Goal: Navigation & Orientation: Find specific page/section

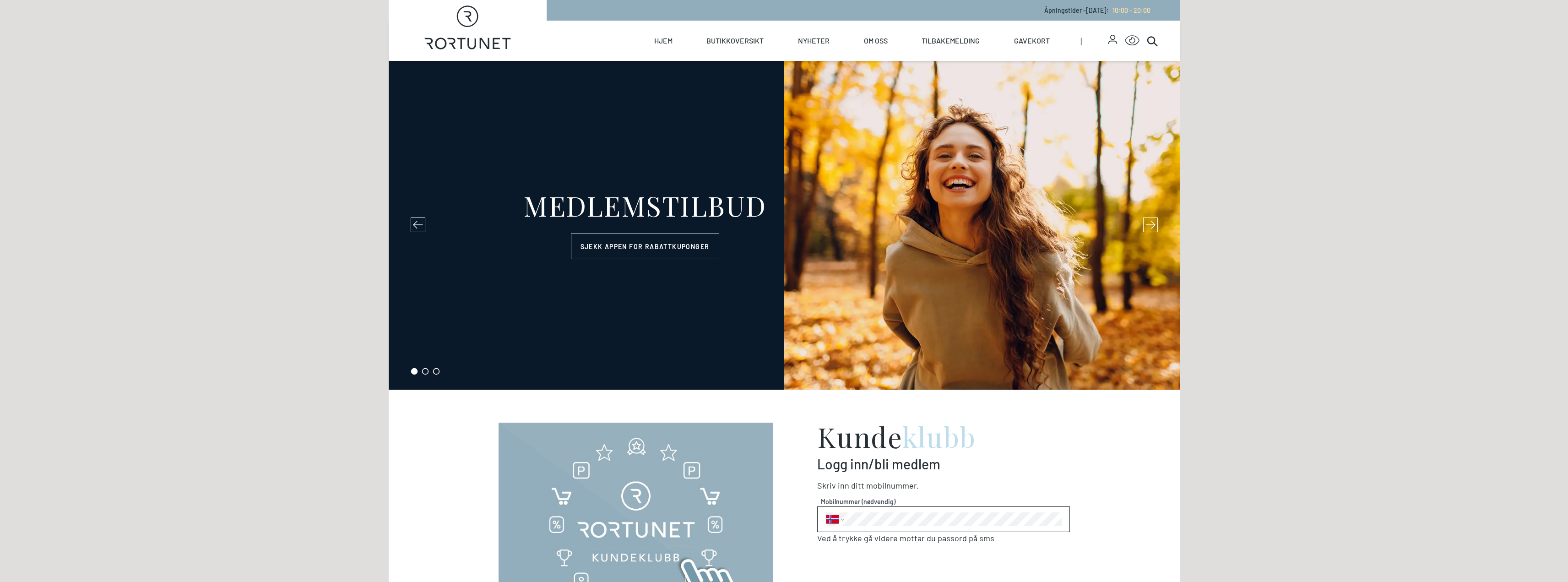
select select "NO"
click at [743, 147] on link "Oversiktskart" at bounding box center [748, 151] width 91 height 25
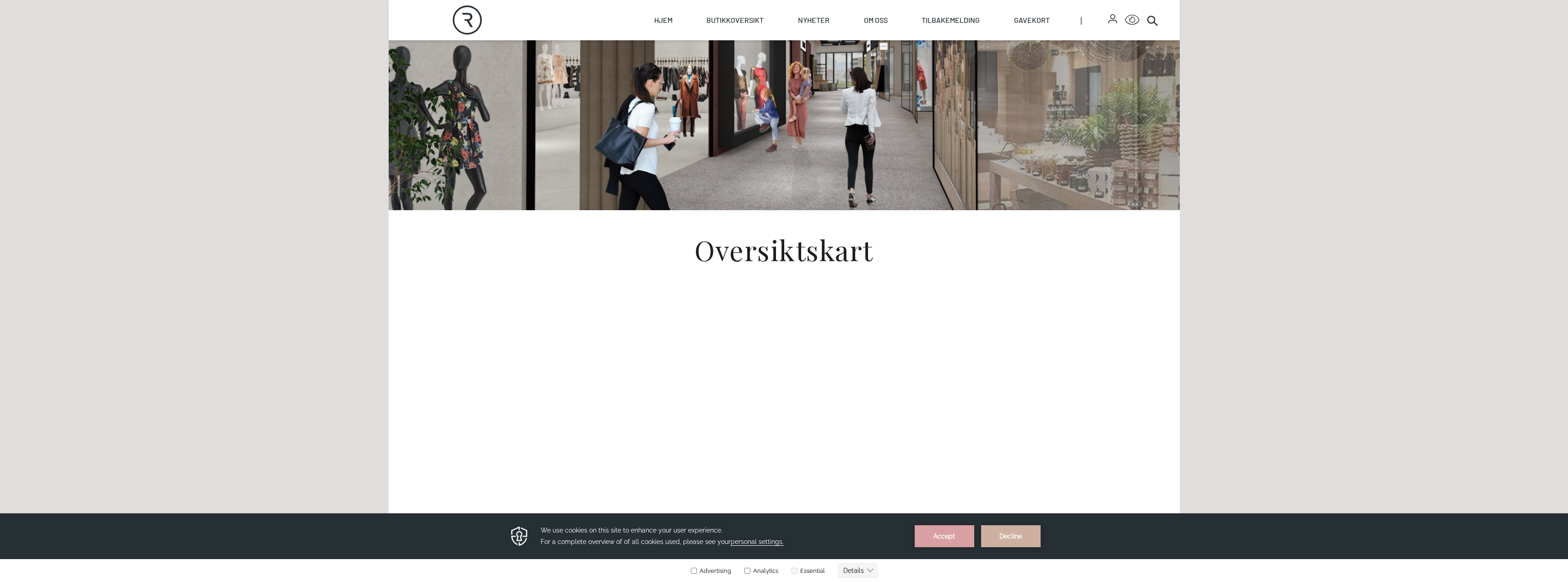
scroll to position [137, 0]
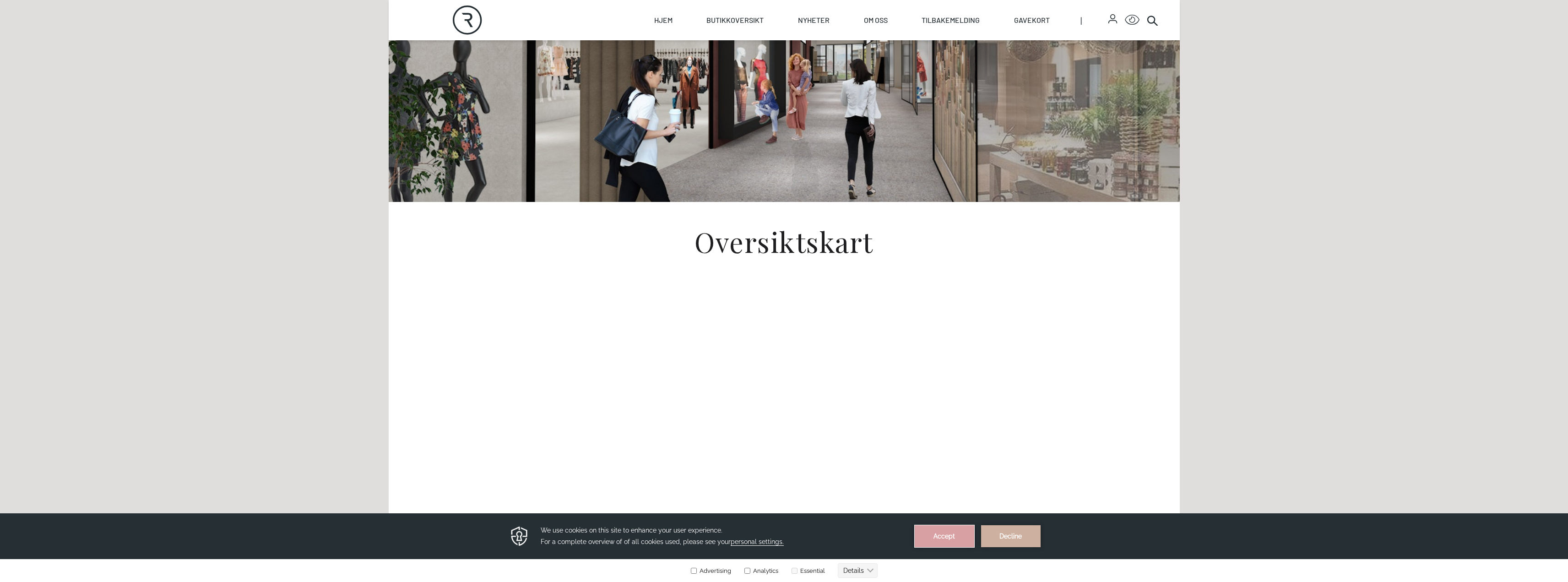
click at [949, 539] on button "Accept" at bounding box center [944, 536] width 59 height 22
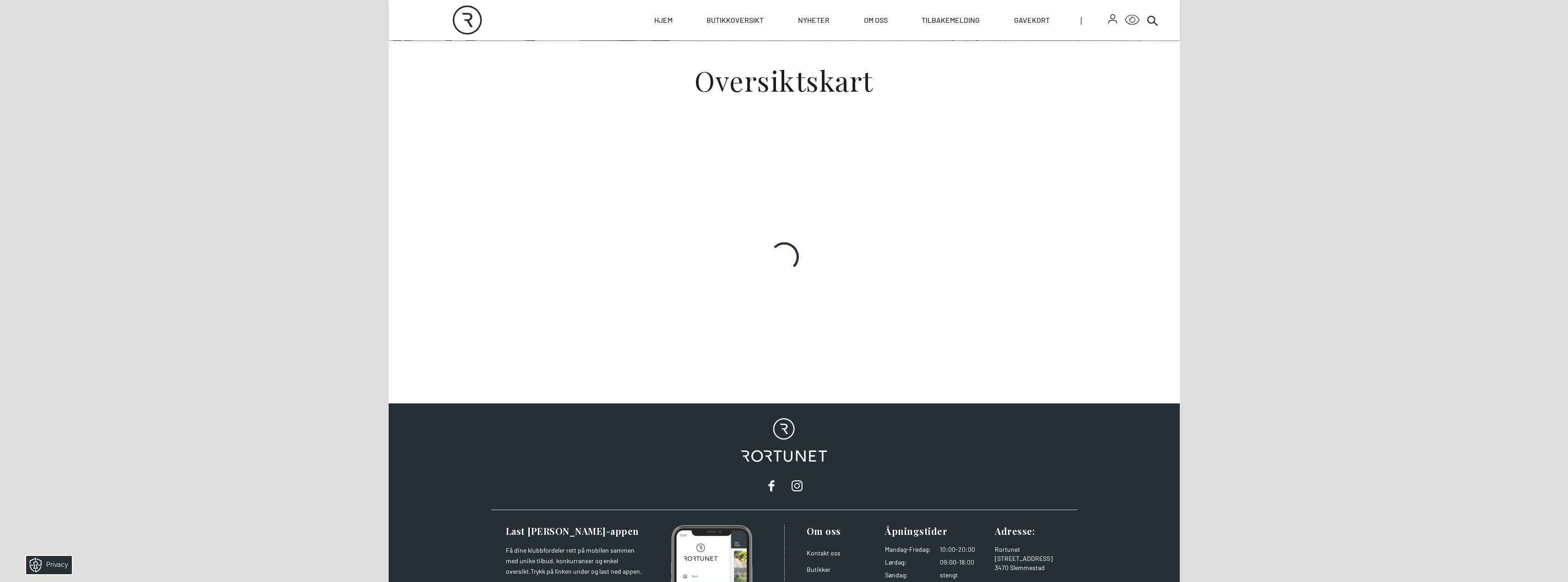
scroll to position [321, 0]
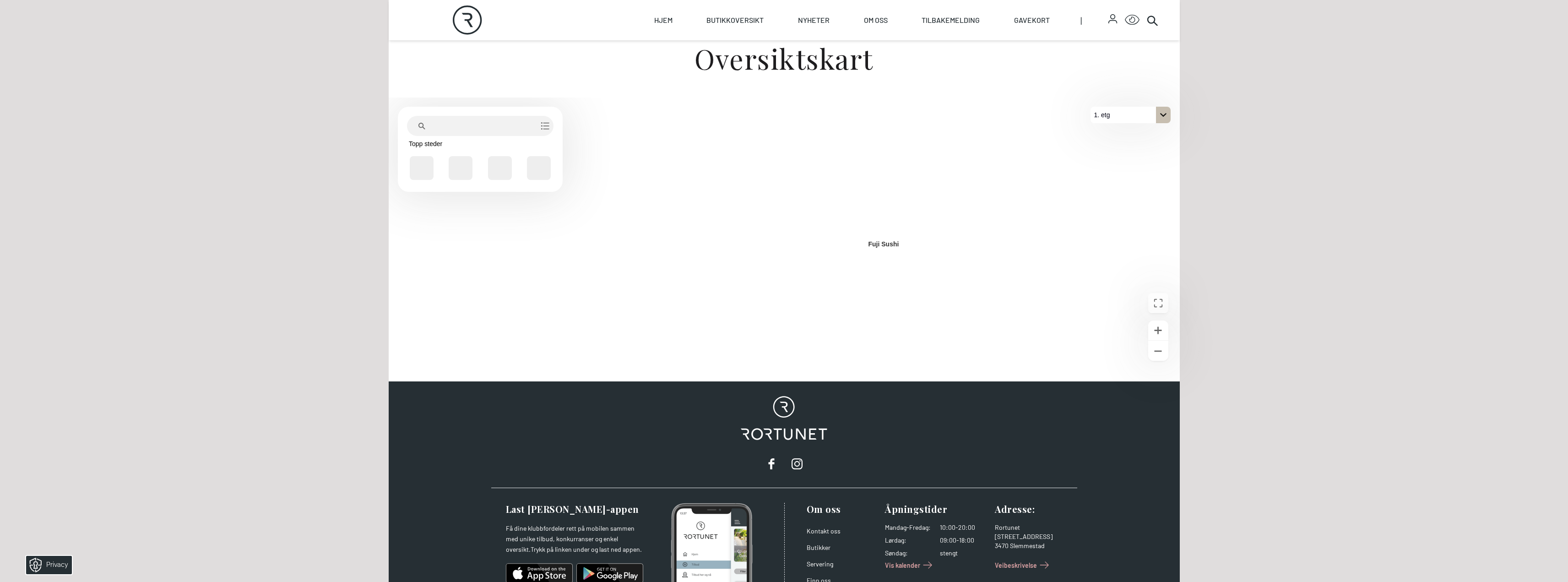
scroll to position [229, 0]
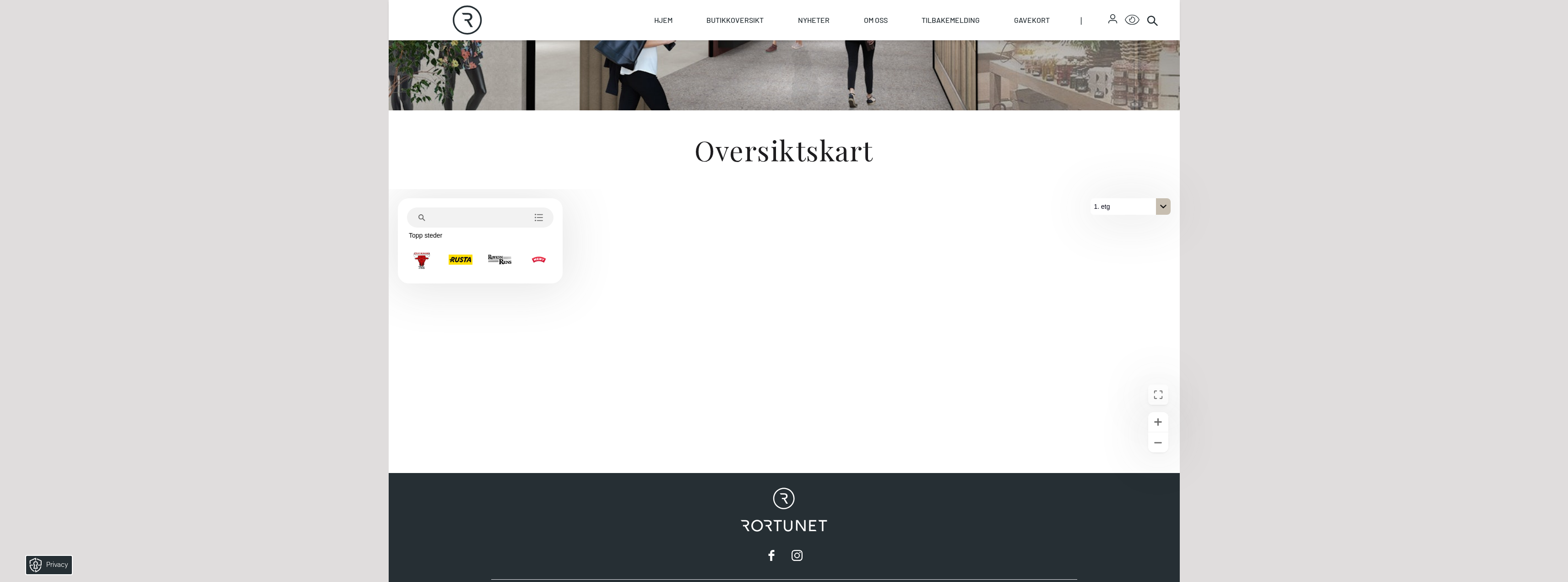
click at [1161, 208] on icon "På 1. etg. Klikk for å velge en annen etasje." at bounding box center [1163, 206] width 7 height 7
click at [1124, 225] on button "2. etg" at bounding box center [1130, 223] width 80 height 17
click at [1110, 212] on p "2. etg" at bounding box center [1102, 207] width 23 height 17
click at [1110, 239] on p "1. etg" at bounding box center [1106, 239] width 23 height 17
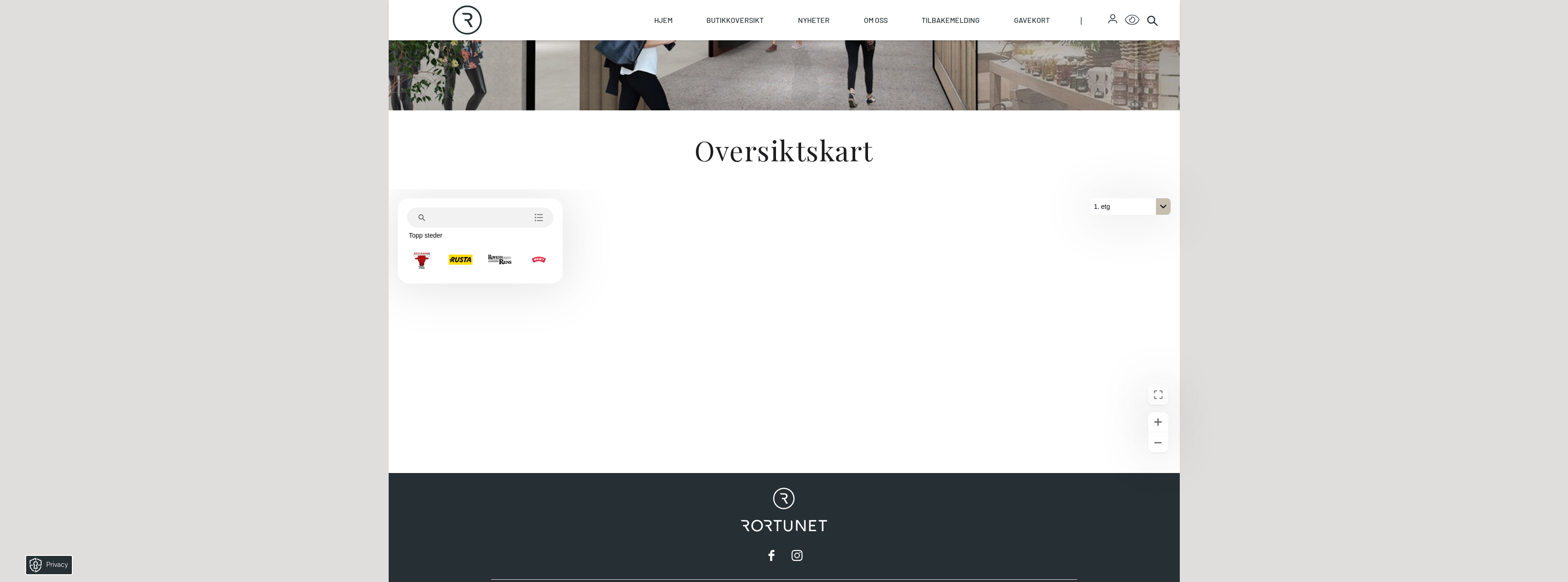
click at [1130, 203] on div "1. etg" at bounding box center [1130, 207] width 80 height 17
click at [1112, 225] on p "2. etg" at bounding box center [1106, 223] width 23 height 17
click at [1156, 445] on icon "Zoome ut" at bounding box center [1158, 443] width 11 height 11
click at [1156, 444] on icon "Zoome ut" at bounding box center [1158, 443] width 11 height 11
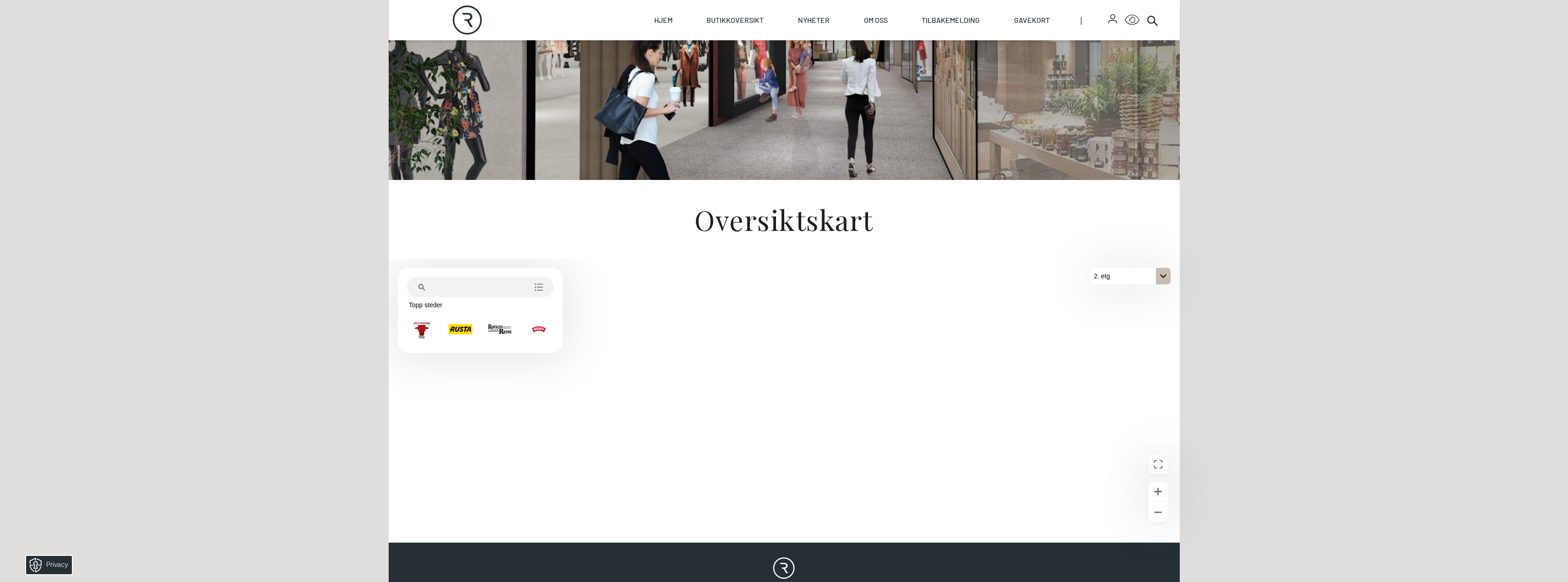
scroll to position [275, 0]
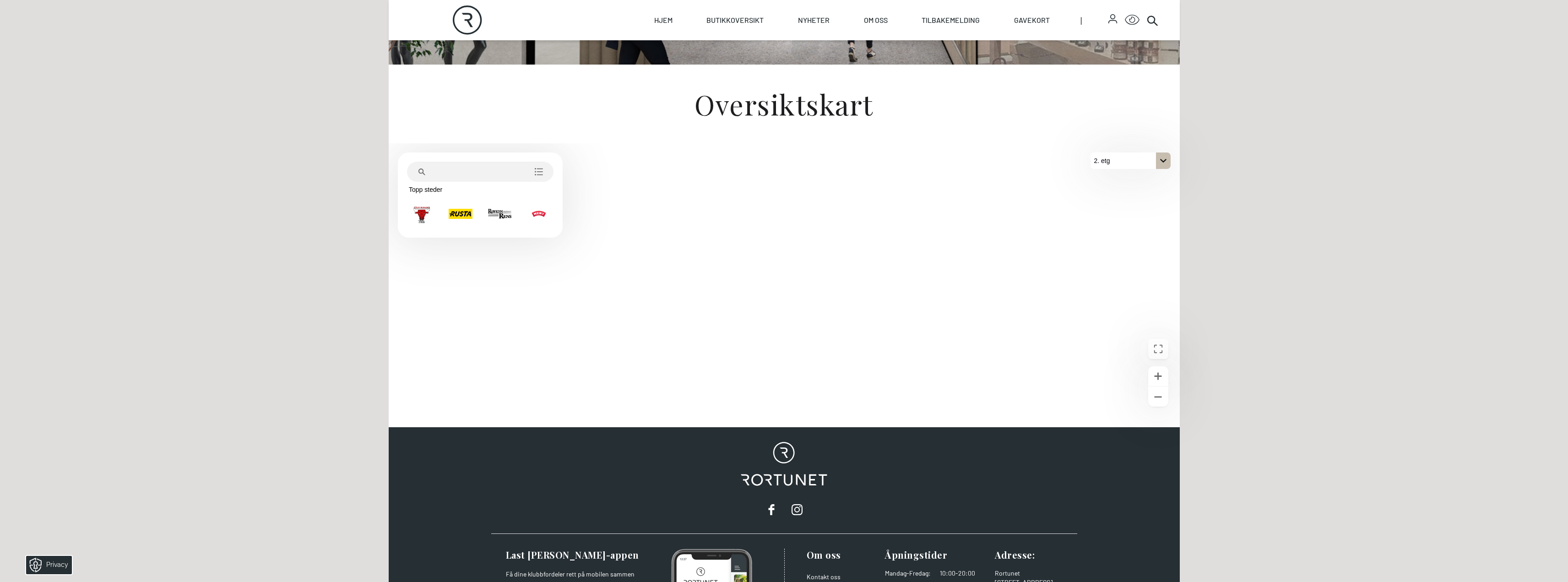
click at [1162, 164] on icon "På 2. etg. Klikk for å velge en annen etasje." at bounding box center [1163, 161] width 7 height 7
click at [1119, 193] on button "1. etg" at bounding box center [1130, 193] width 80 height 17
